Goal: Find specific page/section

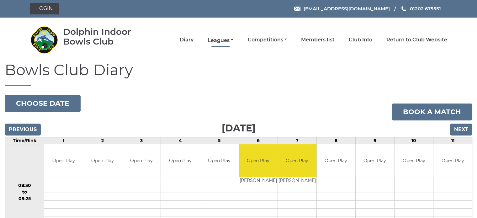
click at [223, 40] on link "Leagues" at bounding box center [221, 40] width 26 height 7
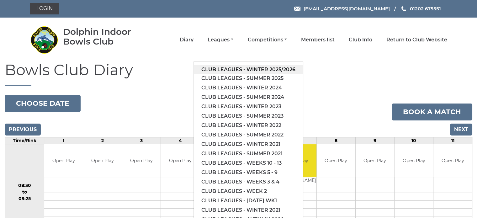
click at [223, 69] on link "Club leagues - Winter 2025/2026" at bounding box center [248, 69] width 109 height 9
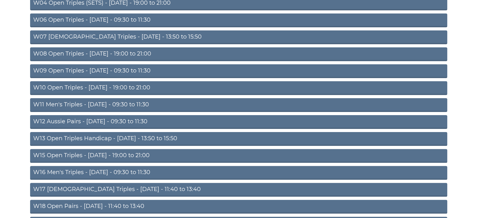
scroll to position [157, 0]
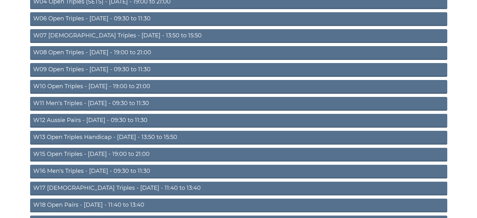
click at [83, 101] on link "W11 Men's Triples - [DATE] - 09:30 to 11:30" at bounding box center [238, 104] width 417 height 14
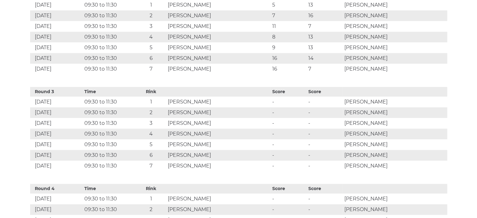
scroll to position [502, 0]
